Goal: Transaction & Acquisition: Purchase product/service

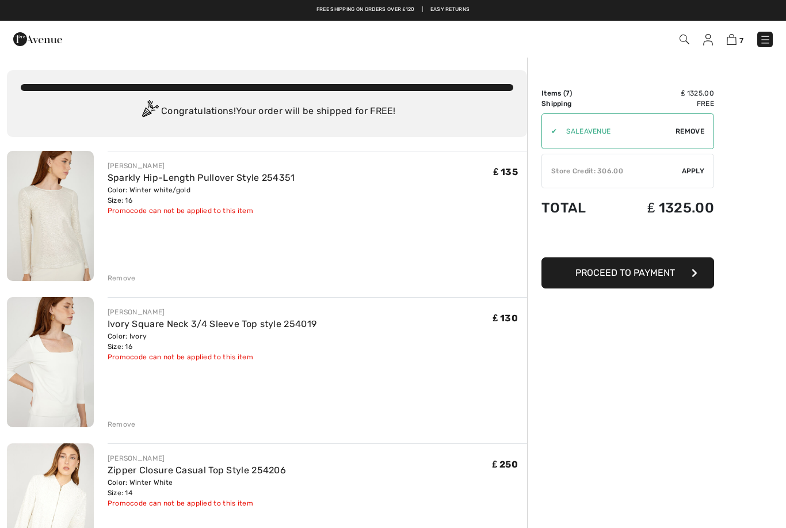
click at [708, 42] on img at bounding box center [708, 40] width 10 height 12
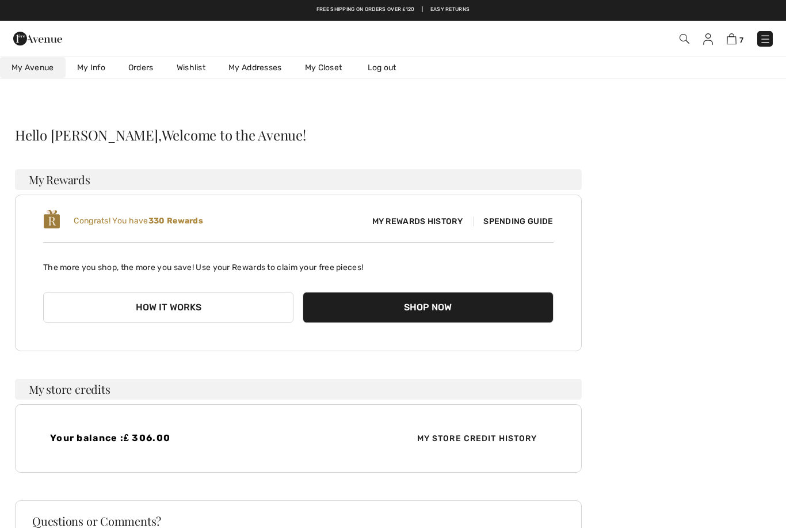
click at [201, 68] on link "Wishlist" at bounding box center [191, 67] width 52 height 21
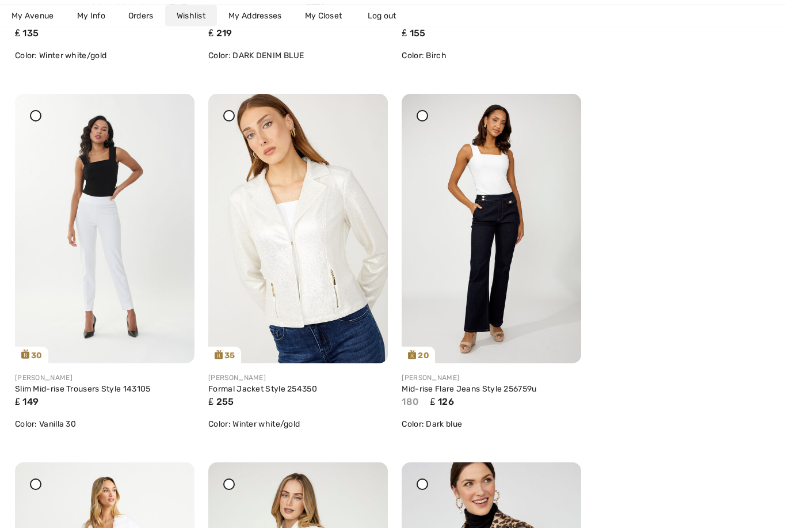
scroll to position [3109, 0]
click at [117, 255] on img at bounding box center [105, 228] width 180 height 269
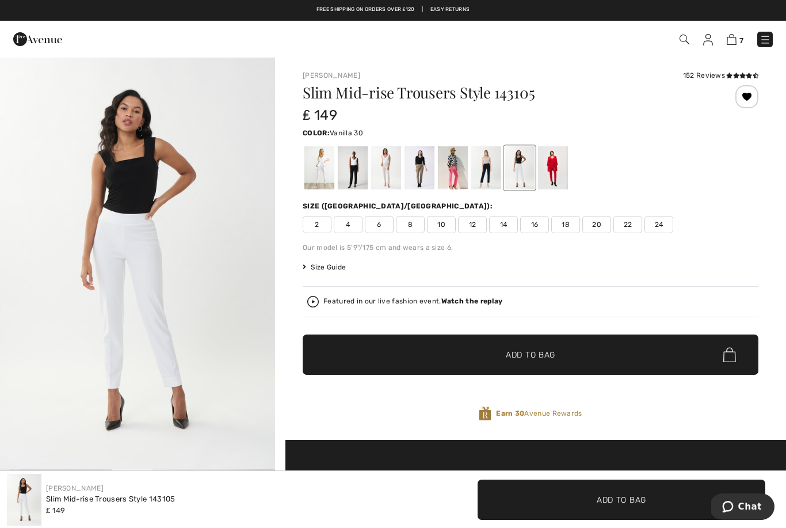
click at [506, 228] on span "14" at bounding box center [503, 224] width 29 height 17
click at [548, 358] on span "Add to Bag" at bounding box center [530, 355] width 49 height 12
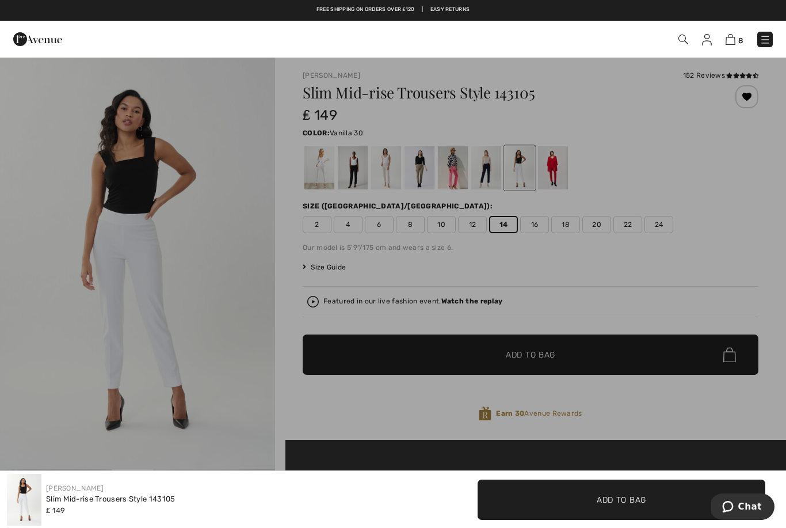
click at [754, 213] on div at bounding box center [393, 264] width 786 height 528
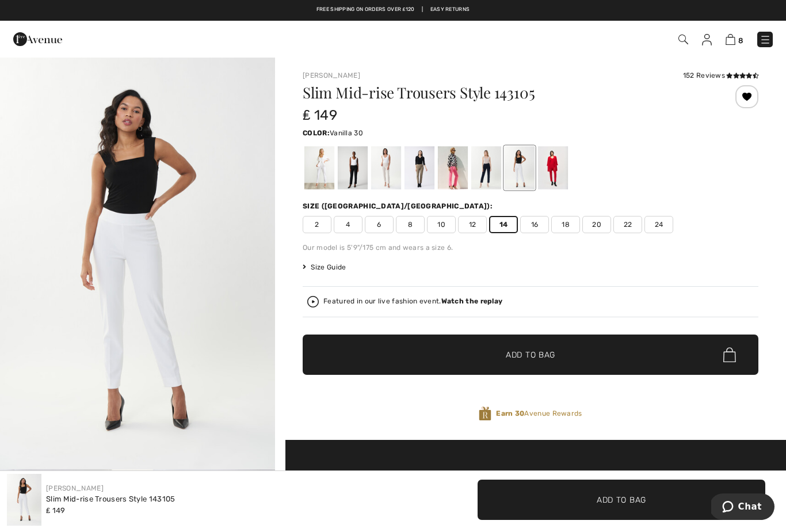
click at [328, 170] on div at bounding box center [319, 167] width 30 height 43
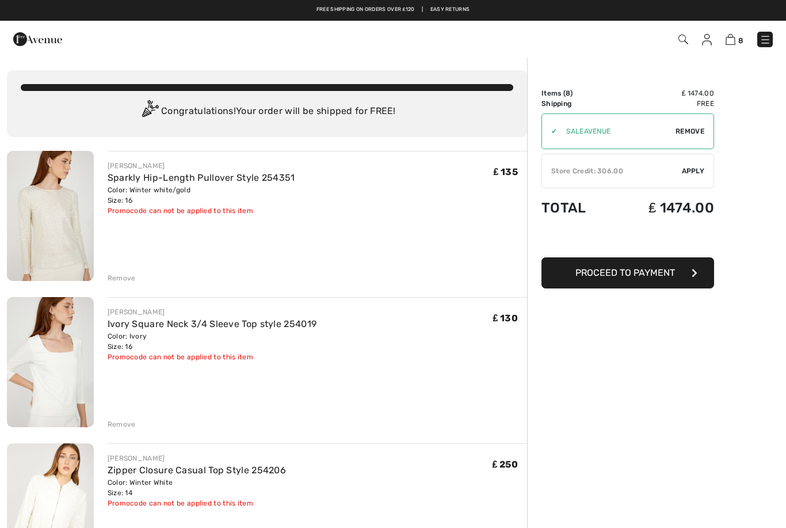
click at [705, 44] on img at bounding box center [707, 40] width 10 height 12
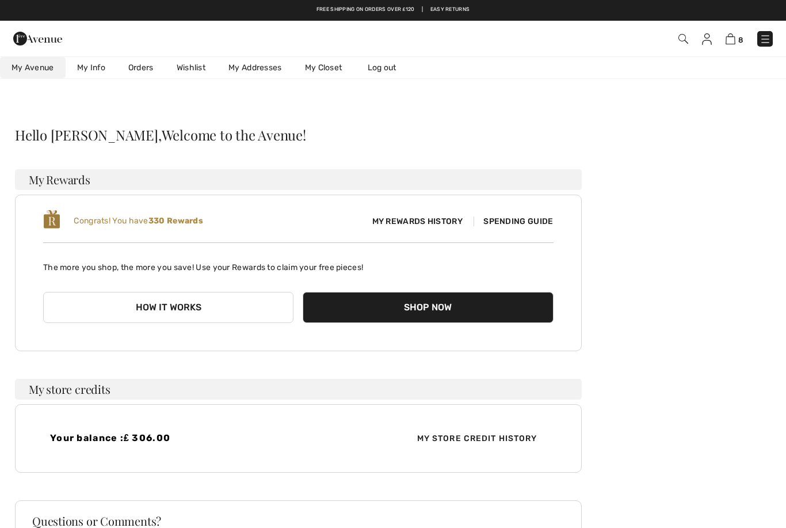
click at [194, 70] on link "Wishlist" at bounding box center [191, 67] width 52 height 21
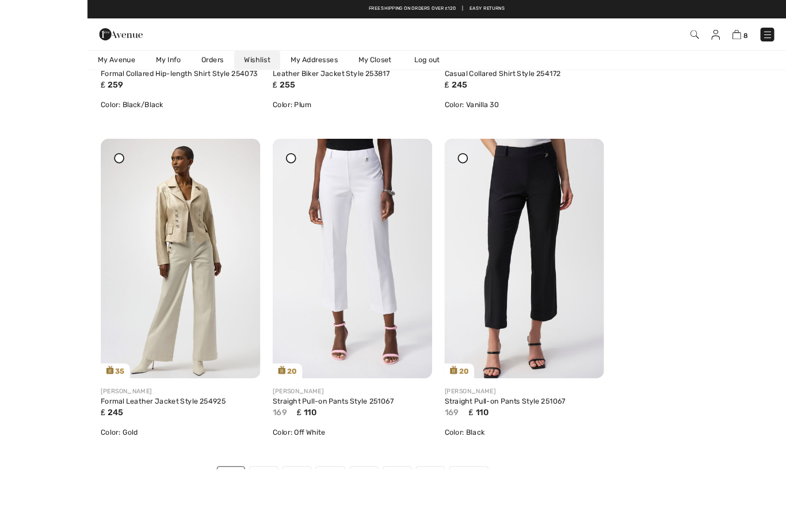
scroll to position [4212, 0]
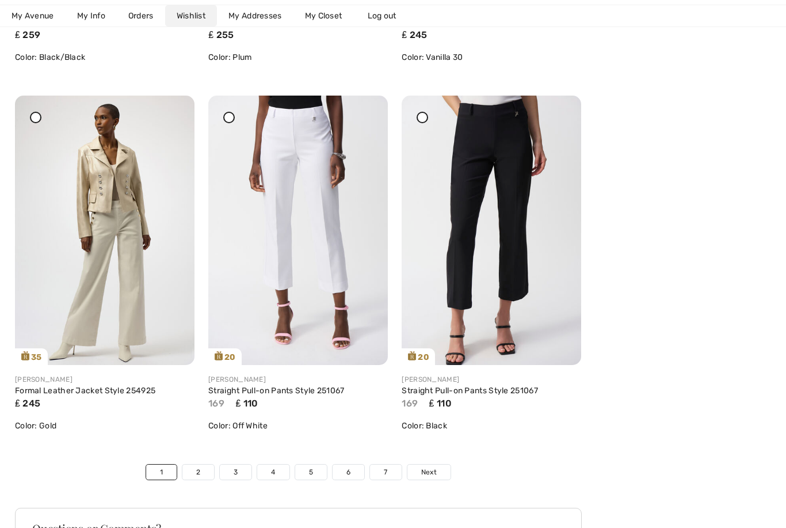
click at [444, 479] on link "Next" at bounding box center [428, 471] width 43 height 15
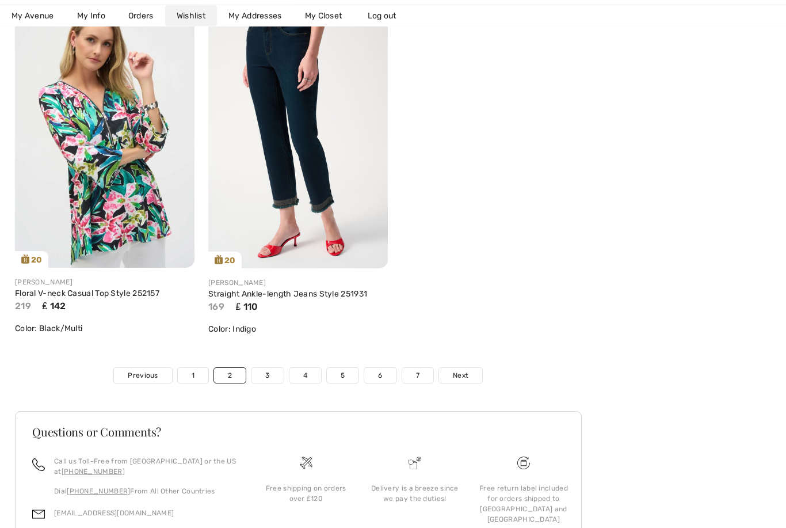
scroll to position [4394, 0]
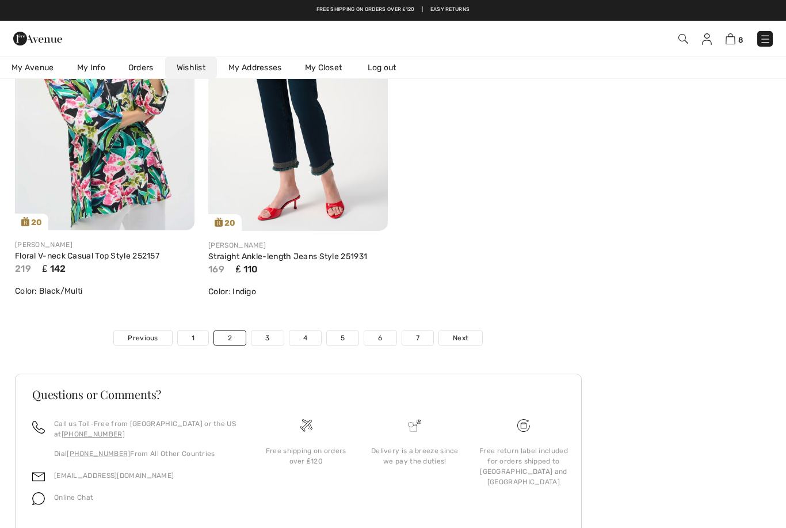
click at [460, 345] on link "Next" at bounding box center [460, 337] width 43 height 15
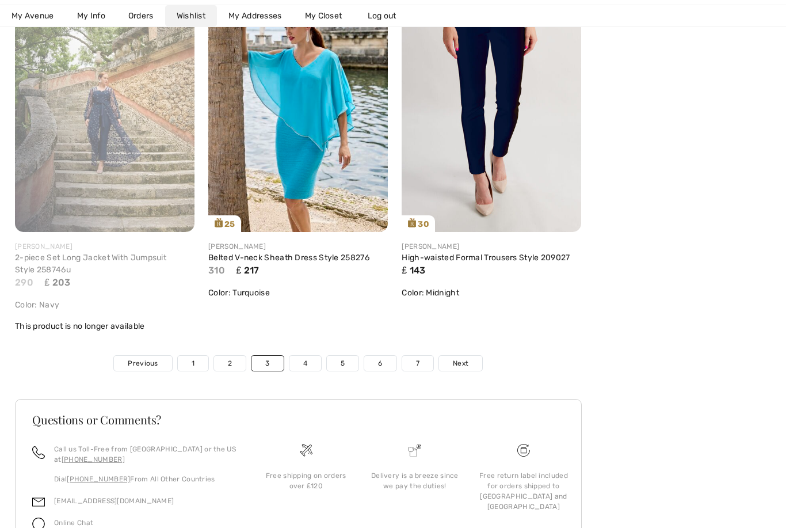
scroll to position [4406, 0]
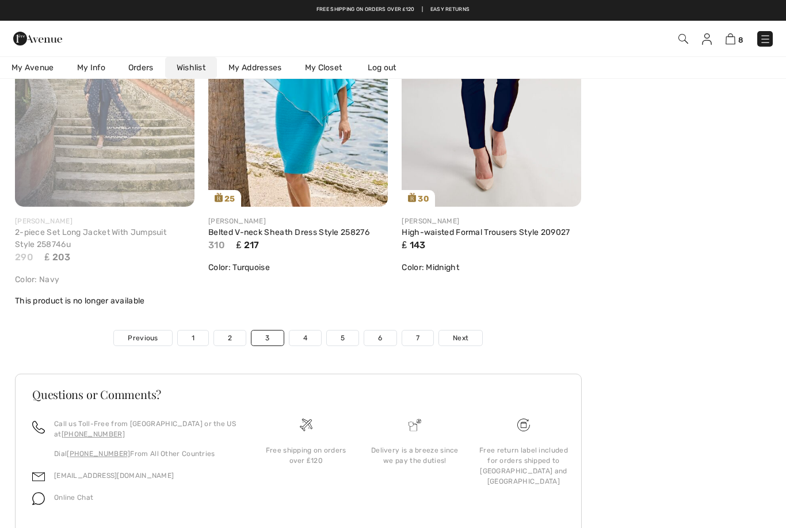
click at [462, 340] on span "Next" at bounding box center [461, 338] width 16 height 10
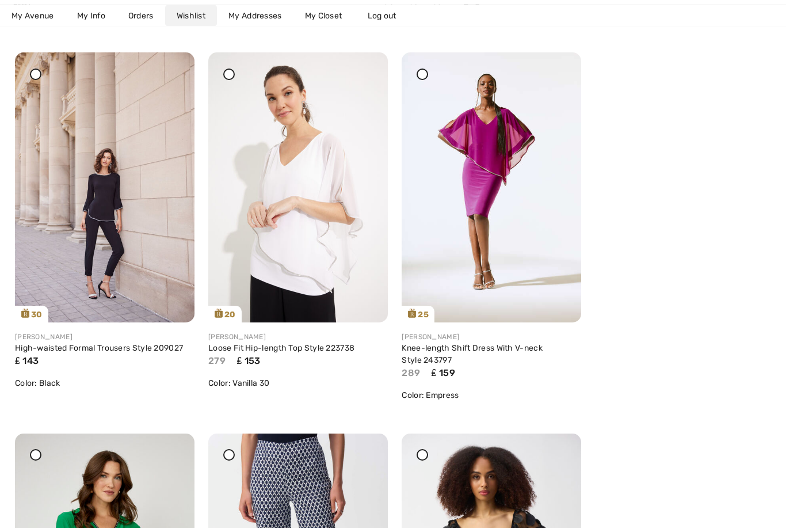
scroll to position [2460, 0]
click at [326, 203] on img at bounding box center [298, 186] width 180 height 269
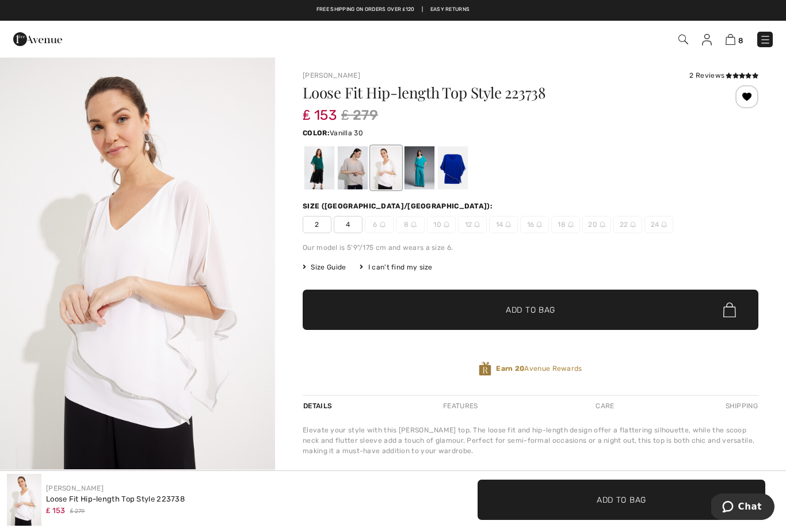
click at [727, 45] on link "8" at bounding box center [734, 39] width 18 height 14
